Goal: Transaction & Acquisition: Purchase product/service

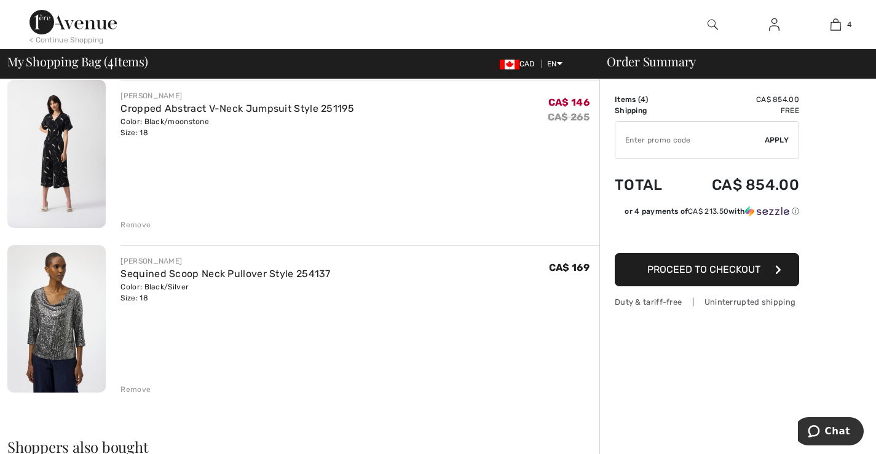
click at [133, 227] on div "Remove" at bounding box center [136, 224] width 30 height 11
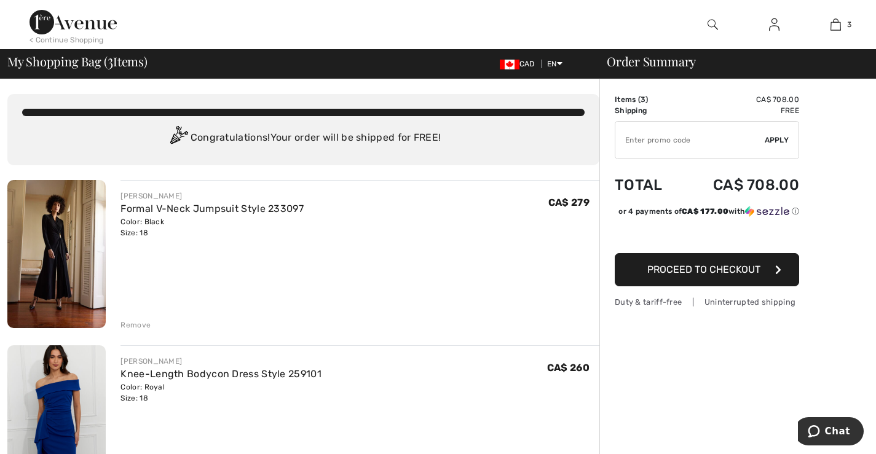
click at [133, 325] on div "Remove" at bounding box center [136, 325] width 30 height 11
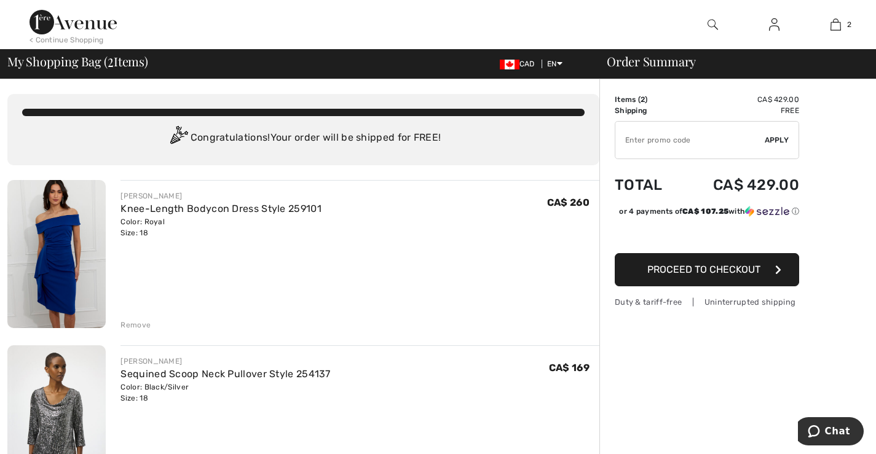
click at [136, 326] on div "Remove" at bounding box center [136, 325] width 30 height 11
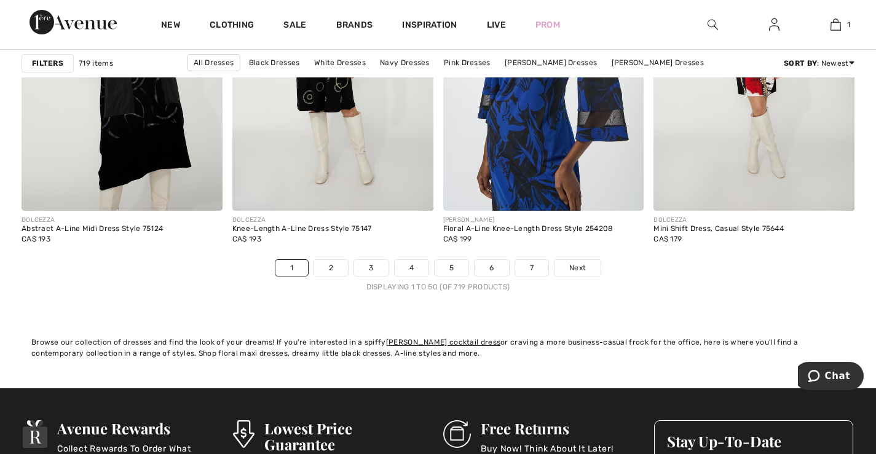
scroll to position [5410, 0]
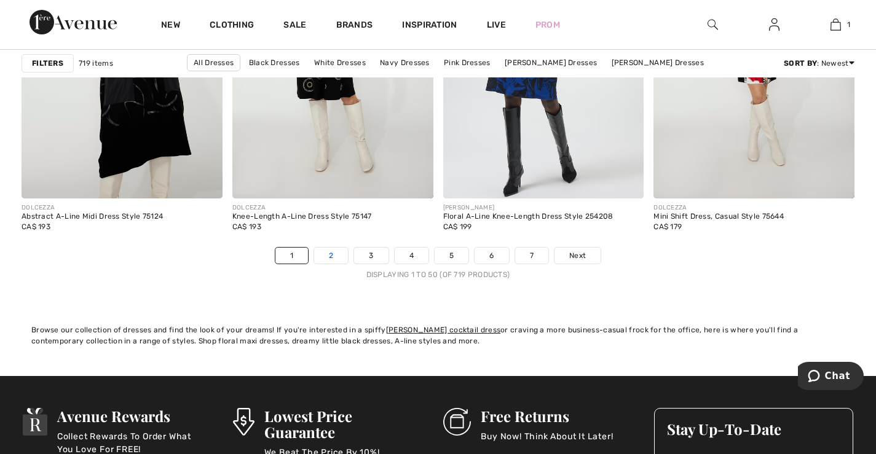
click at [335, 258] on link "2" at bounding box center [331, 256] width 34 height 16
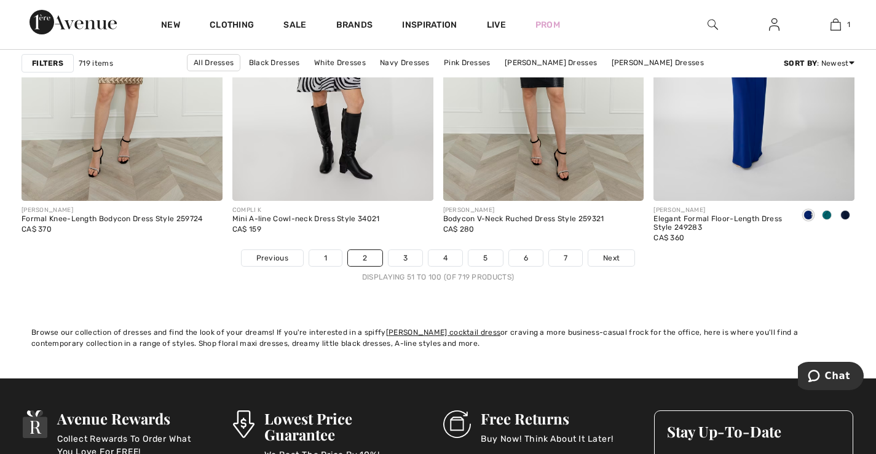
scroll to position [5410, 0]
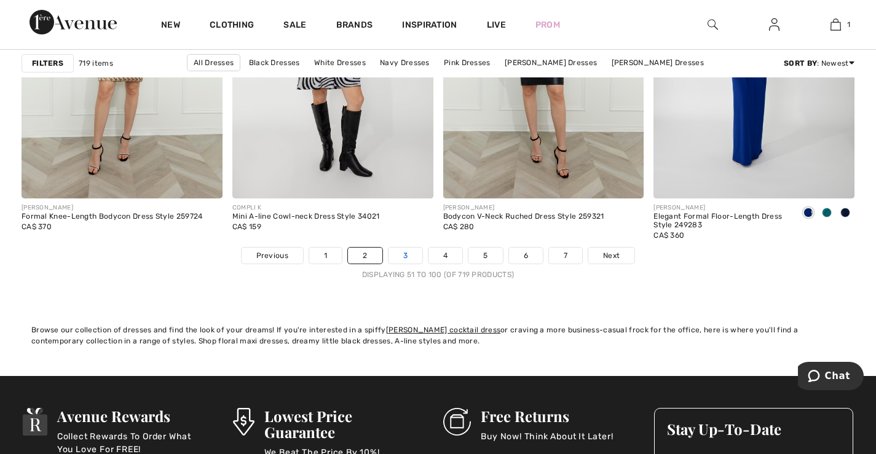
click at [406, 257] on link "3" at bounding box center [406, 256] width 34 height 16
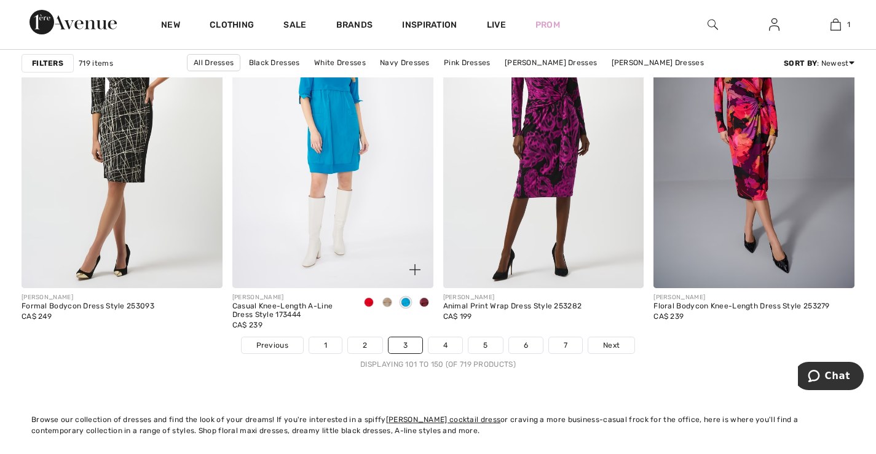
scroll to position [5349, 0]
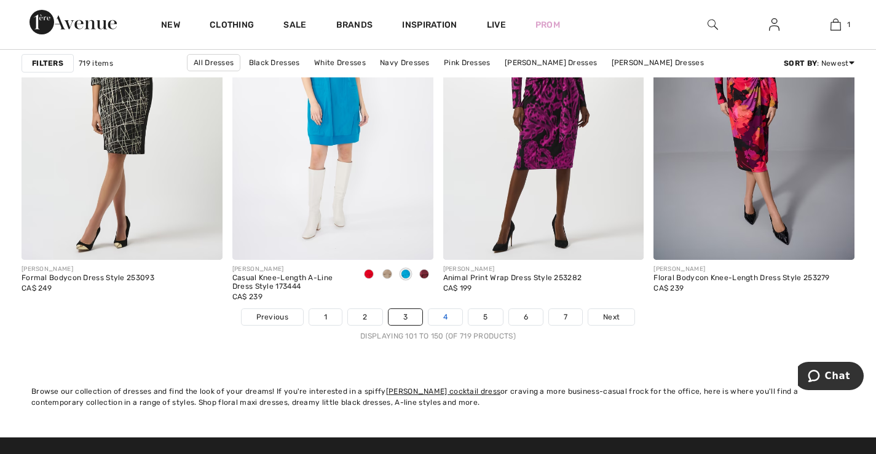
click at [446, 316] on link "4" at bounding box center [446, 317] width 34 height 16
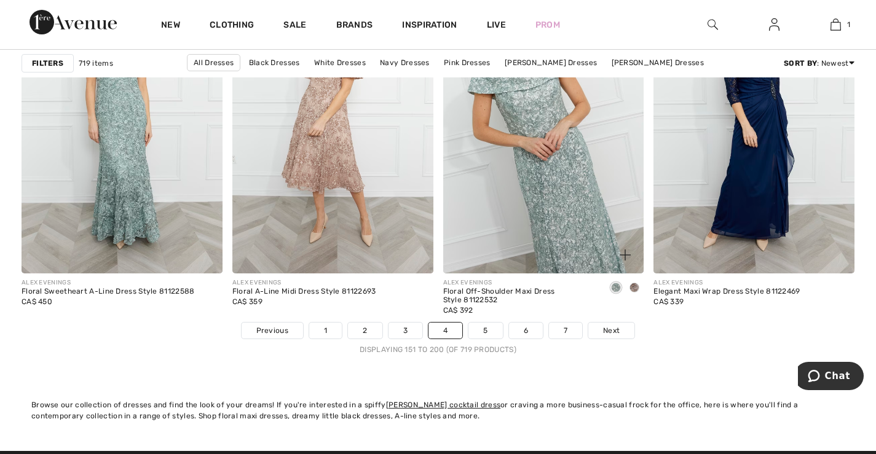
scroll to position [5410, 0]
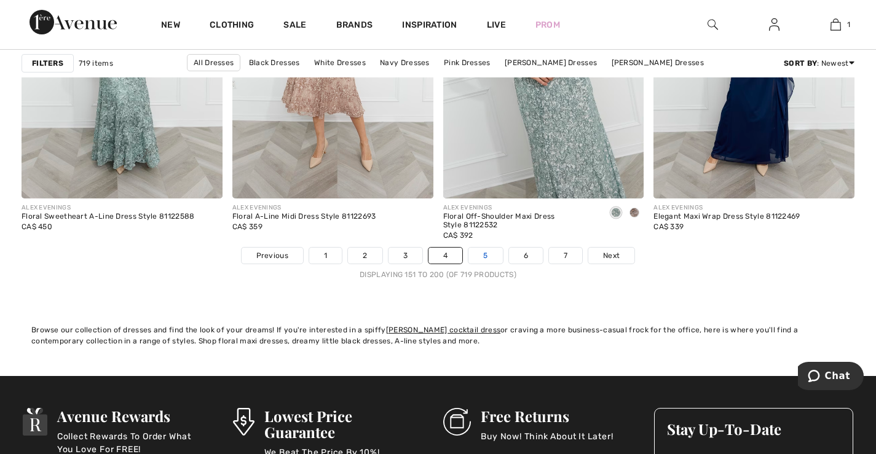
click at [484, 255] on link "5" at bounding box center [485, 256] width 34 height 16
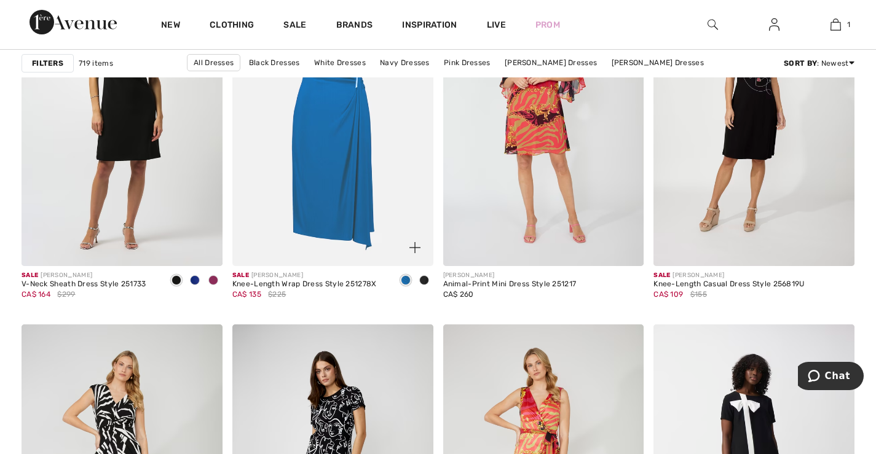
scroll to position [738, 0]
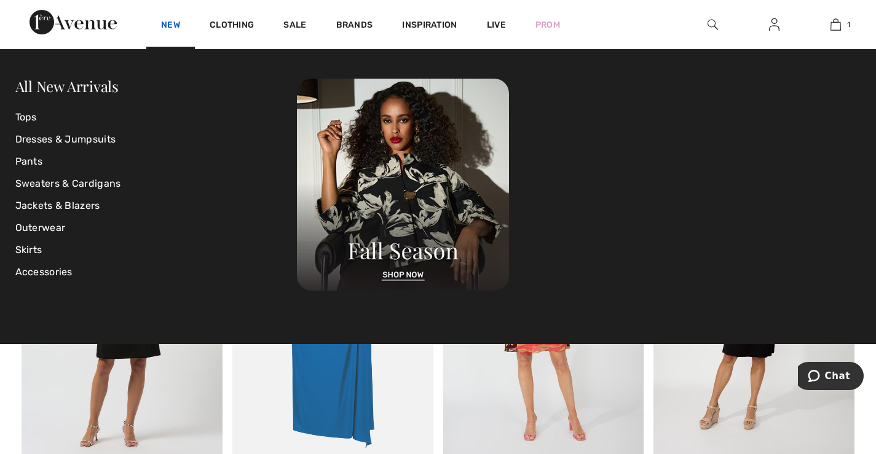
click at [169, 25] on link "New" at bounding box center [170, 26] width 19 height 13
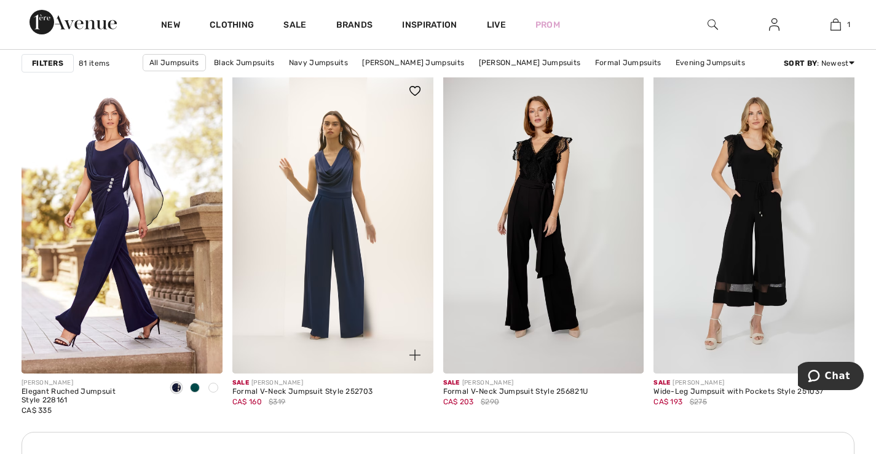
scroll to position [2398, 0]
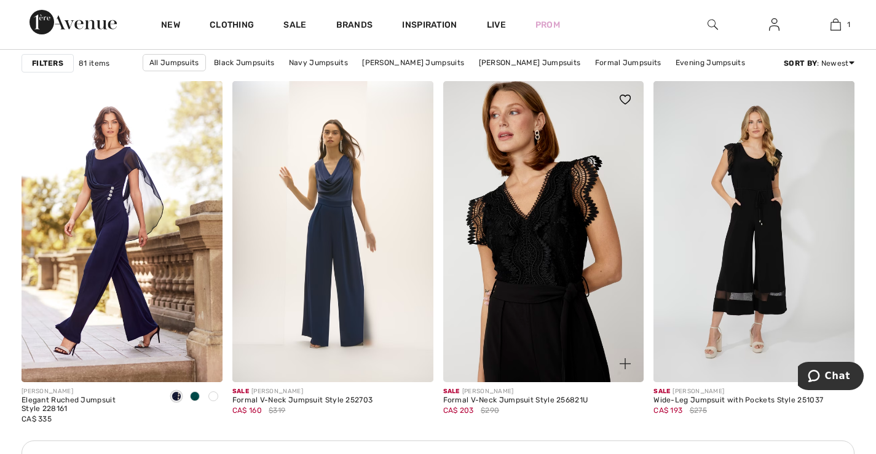
click at [529, 281] on img at bounding box center [543, 231] width 201 height 301
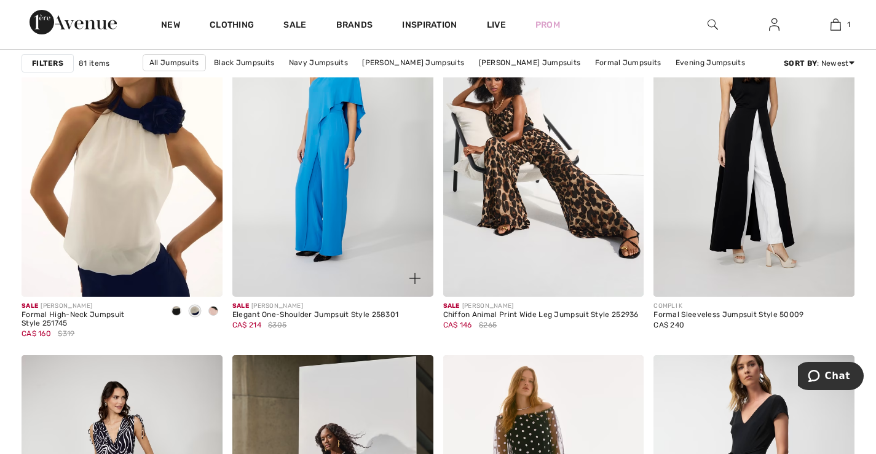
scroll to position [4611, 0]
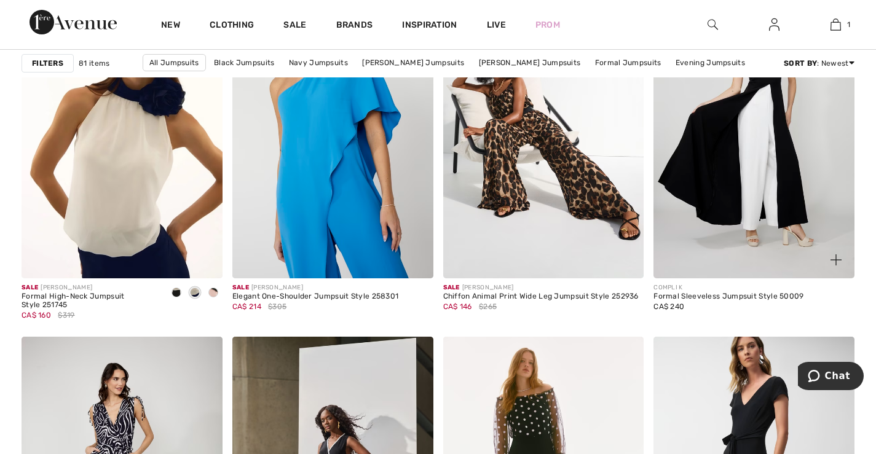
click at [754, 148] on img at bounding box center [754, 127] width 201 height 301
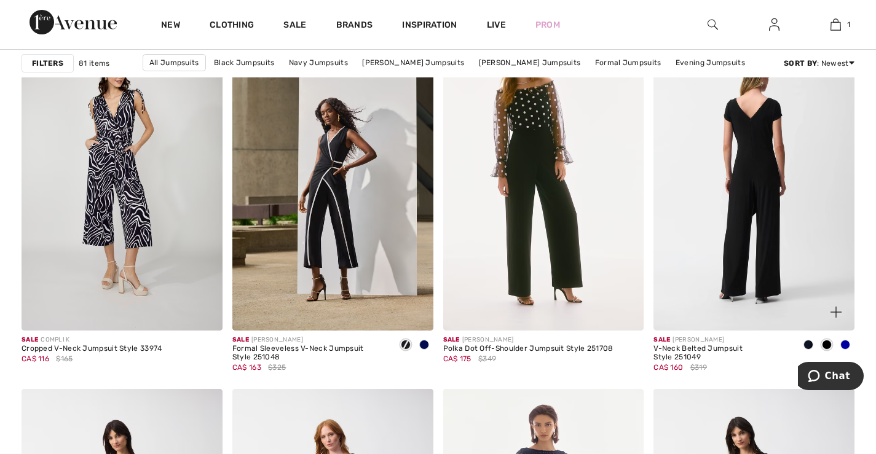
click at [762, 172] on img at bounding box center [754, 180] width 201 height 301
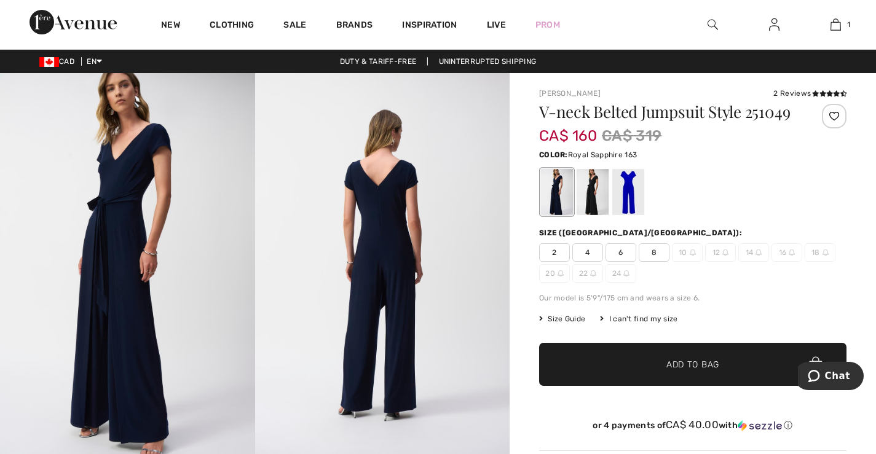
click at [628, 192] on div at bounding box center [628, 192] width 32 height 46
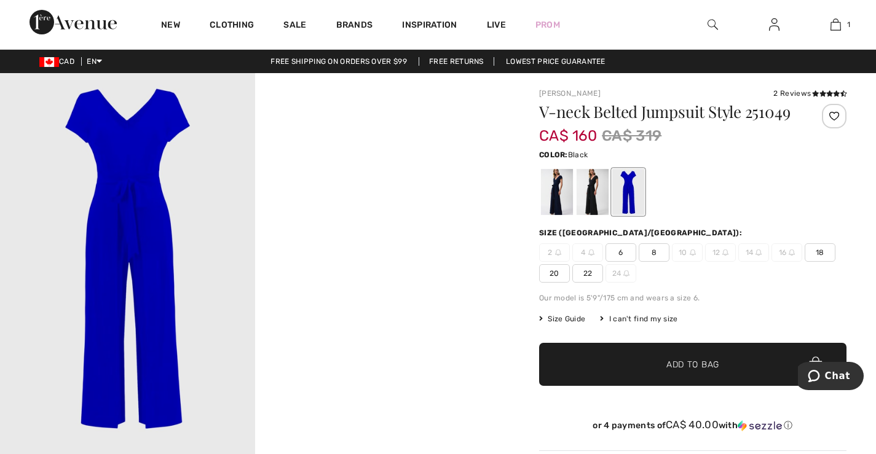
click at [584, 193] on div at bounding box center [593, 192] width 32 height 46
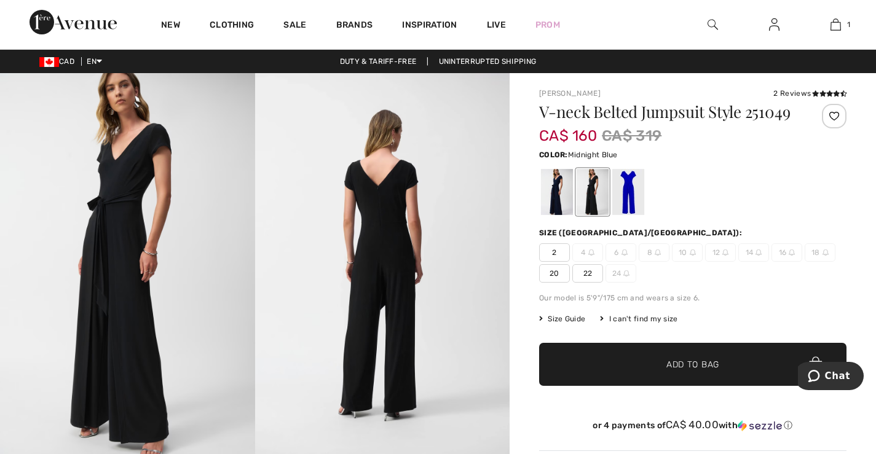
click at [551, 196] on div at bounding box center [557, 192] width 32 height 46
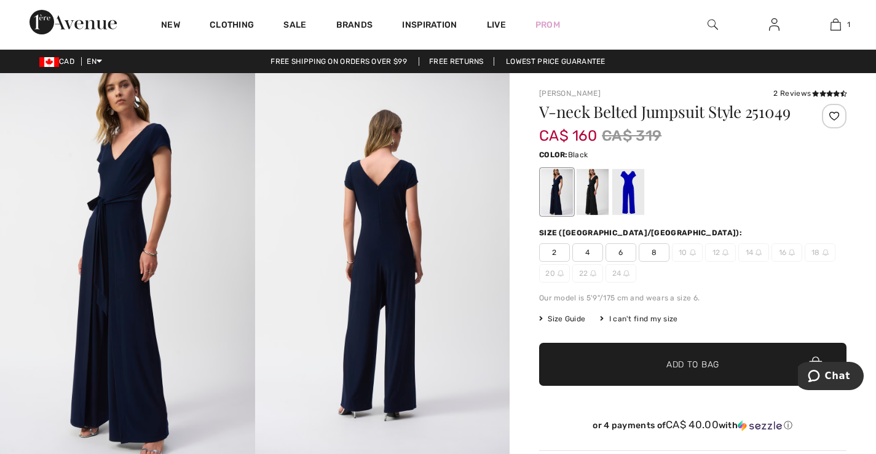
click at [588, 196] on div at bounding box center [593, 192] width 32 height 46
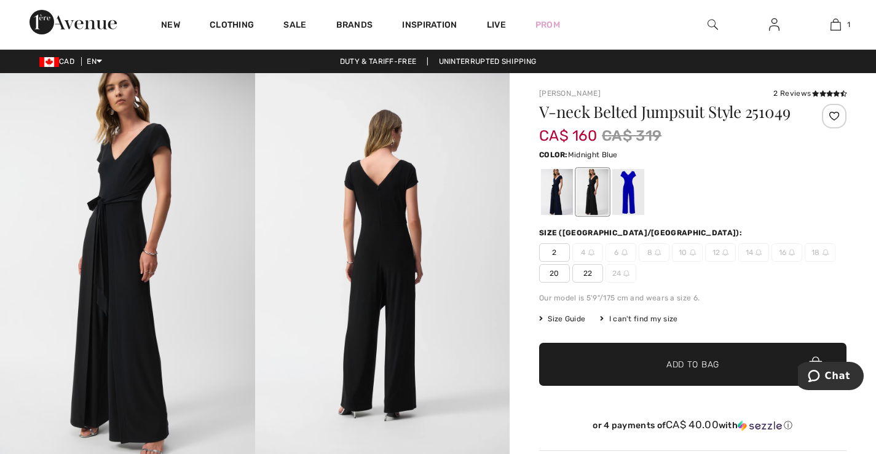
click at [552, 199] on div at bounding box center [557, 192] width 32 height 46
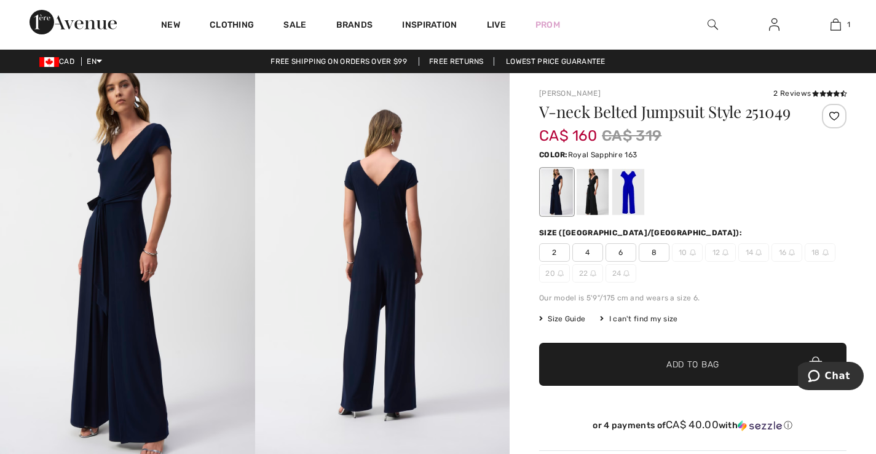
click at [630, 199] on div at bounding box center [628, 192] width 32 height 46
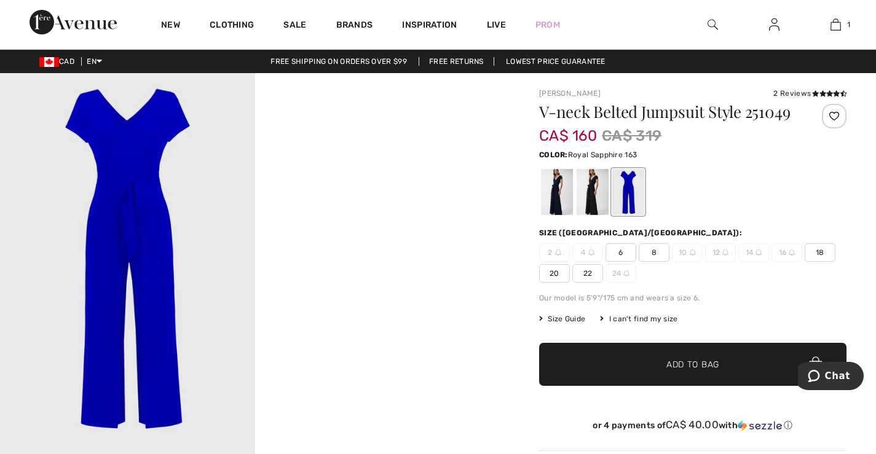
click at [626, 199] on div at bounding box center [628, 192] width 32 height 46
click at [822, 254] on span "18" at bounding box center [820, 252] width 31 height 18
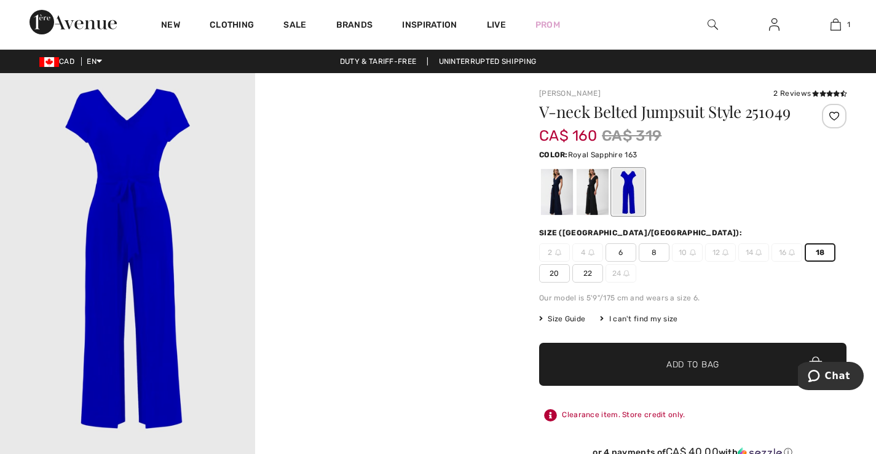
click at [702, 364] on span "Add to Bag" at bounding box center [692, 364] width 53 height 13
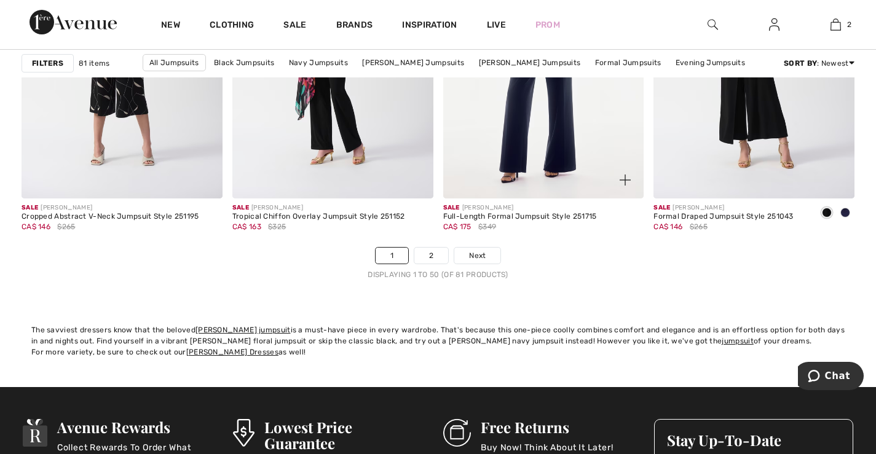
scroll to position [5472, 0]
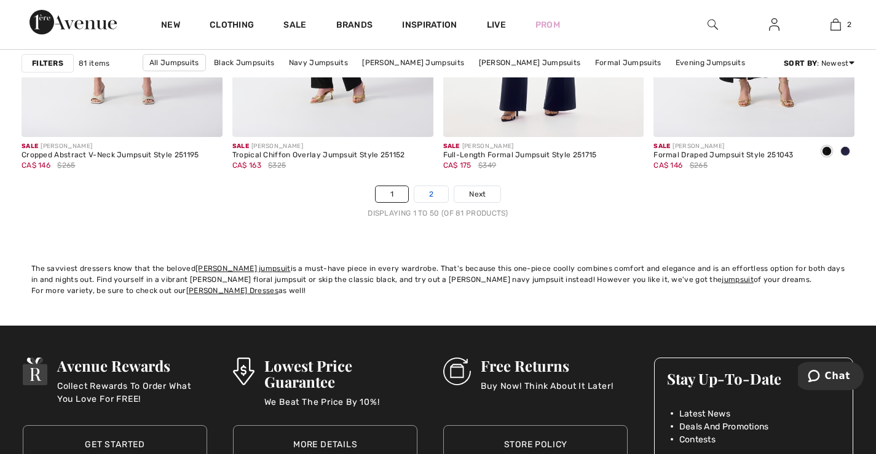
click at [432, 195] on link "2" at bounding box center [431, 194] width 34 height 16
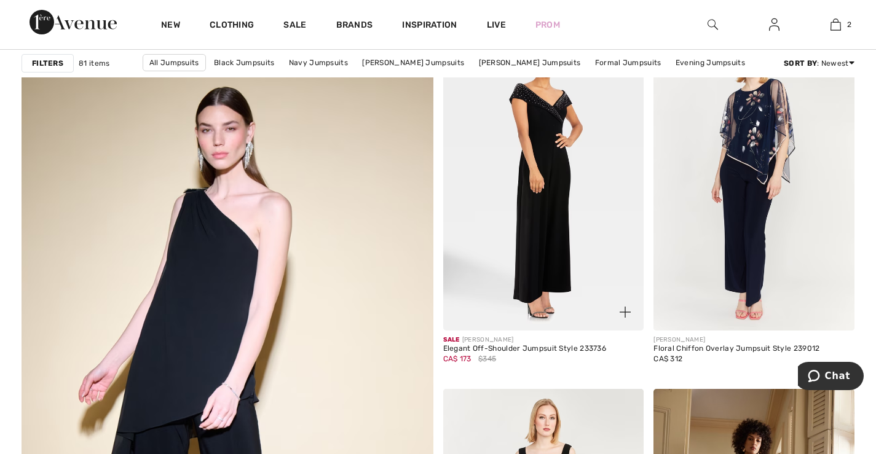
scroll to position [2951, 0]
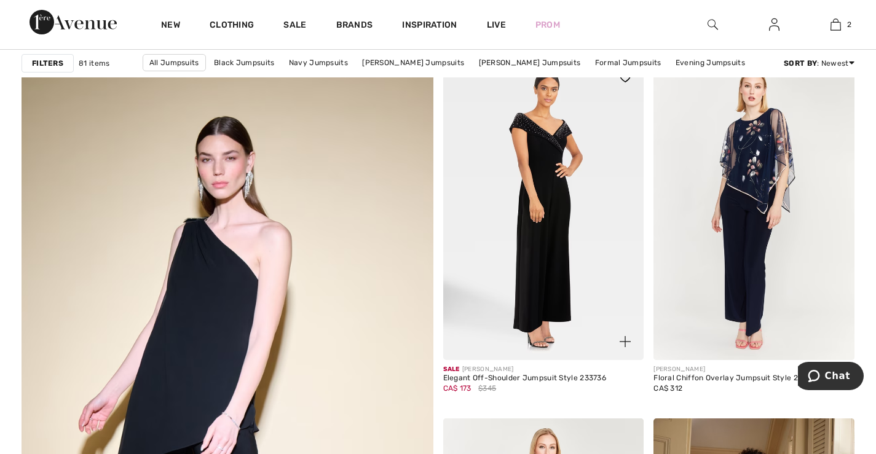
click at [550, 197] on img at bounding box center [543, 209] width 201 height 301
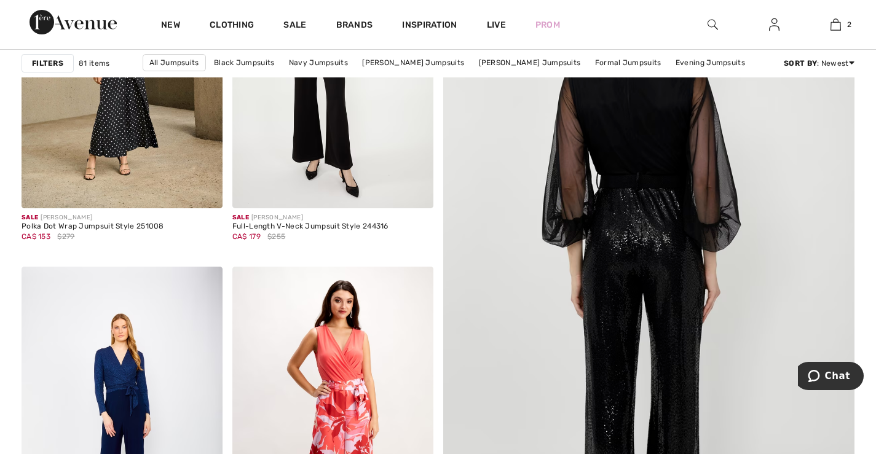
scroll to position [246, 0]
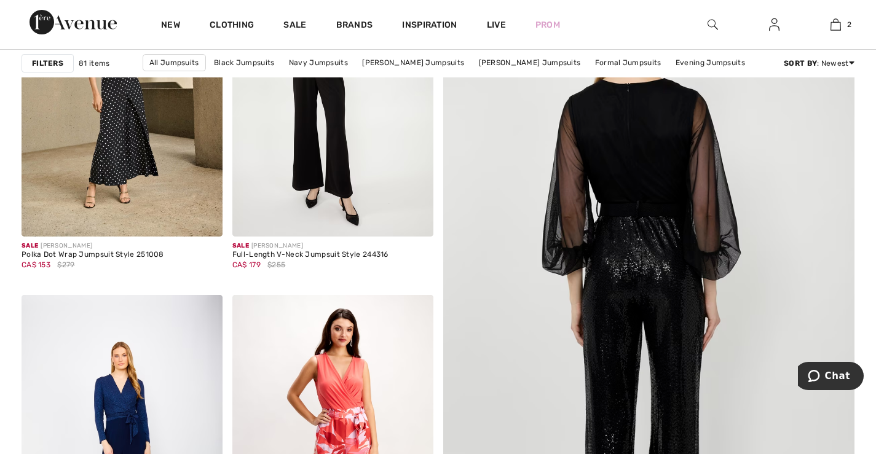
click at [644, 236] on img at bounding box center [649, 305] width 494 height 741
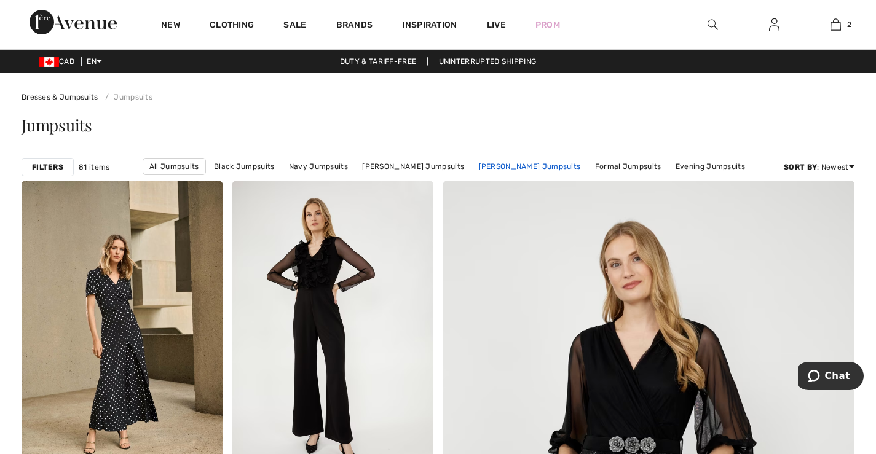
click at [503, 166] on link "[PERSON_NAME] Jumpsuits" at bounding box center [530, 167] width 114 height 16
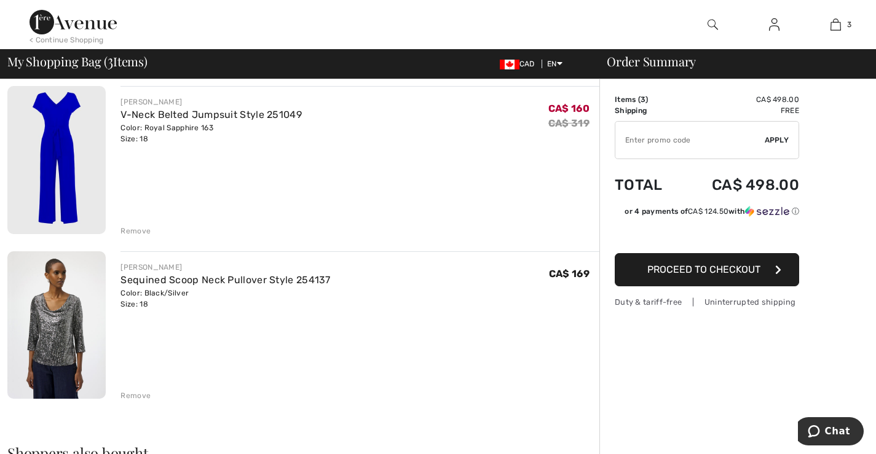
scroll to position [246, 0]
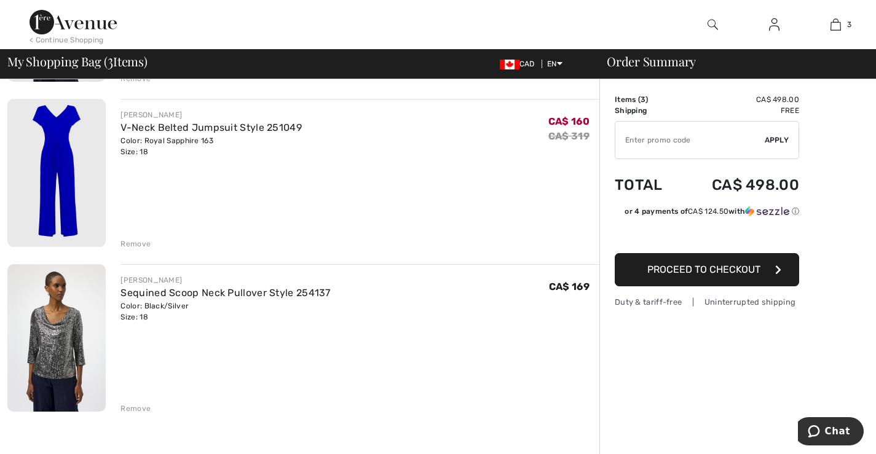
click at [135, 409] on div "Remove" at bounding box center [136, 408] width 30 height 11
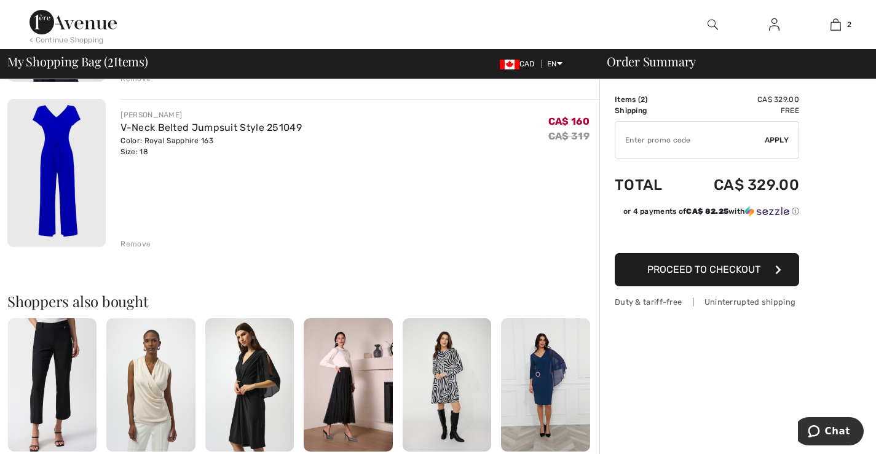
click at [132, 243] on div "Remove" at bounding box center [136, 244] width 30 height 11
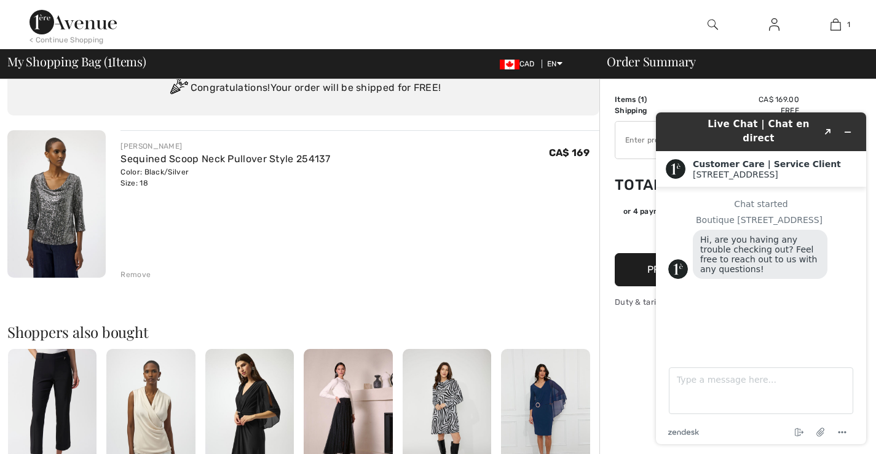
scroll to position [8, 0]
